Goal: Communication & Community: Answer question/provide support

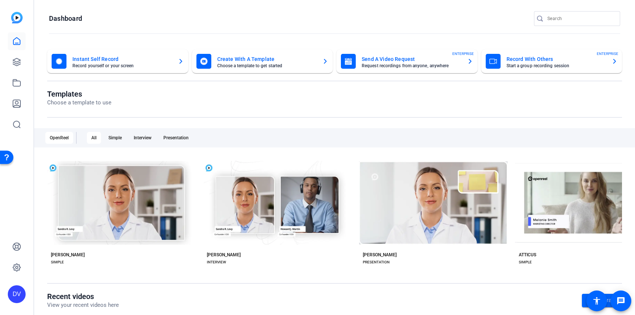
click at [582, 14] on input "Search" at bounding box center [580, 18] width 67 height 9
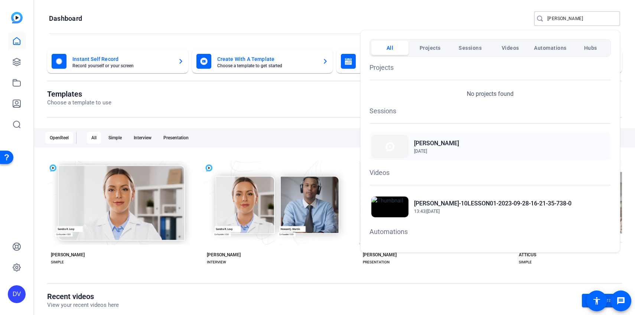
type input "roxanne"
click at [441, 136] on div "Roxanne Huggins Sep 26, 2025" at bounding box center [489, 146] width 241 height 27
click at [457, 262] on div at bounding box center [317, 157] width 635 height 315
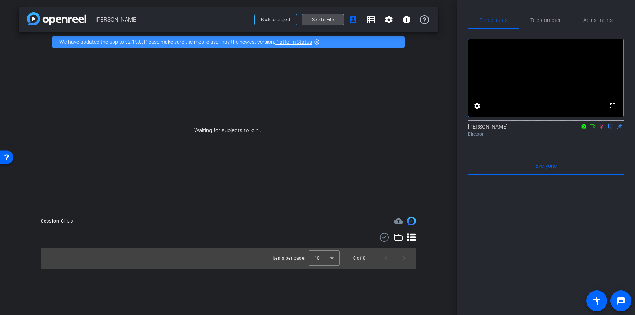
click at [321, 18] on span "Send invite" at bounding box center [323, 20] width 22 height 6
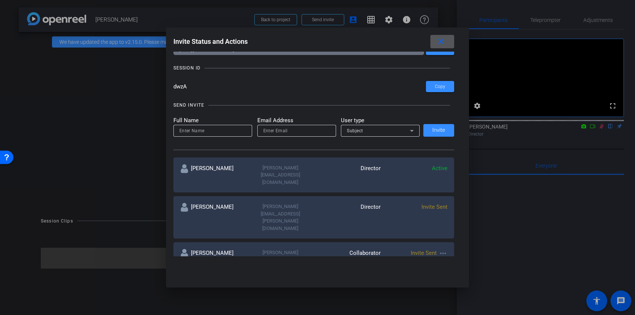
scroll to position [34, 0]
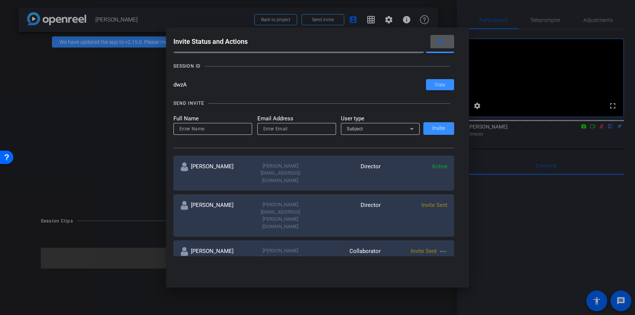
drag, startPoint x: 444, startPoint y: 218, endPoint x: 440, endPoint y: 217, distance: 4.1
click at [444, 247] on mat-icon "more_horiz" at bounding box center [442, 251] width 9 height 9
click at [467, 237] on span "Re-Send Invite" at bounding box center [472, 239] width 56 height 9
